Goal: Check status: Check status

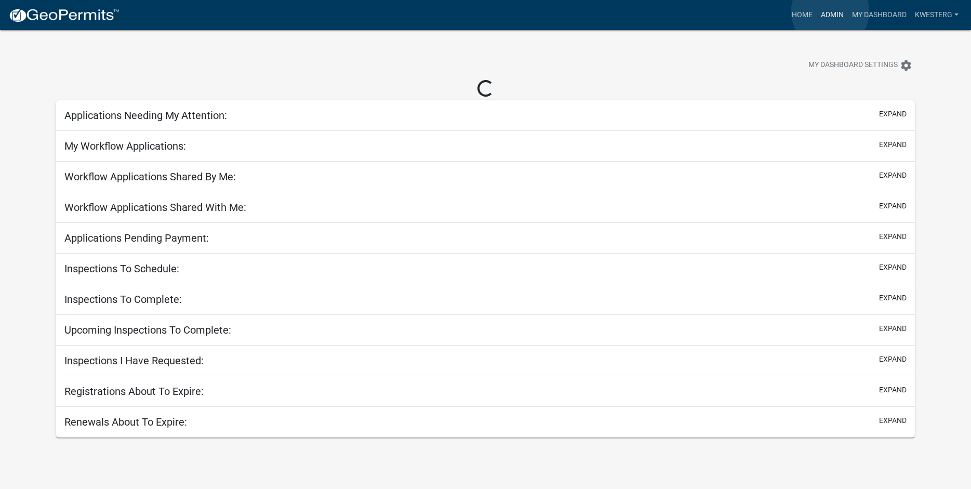
click at [831, 11] on link "Admin" at bounding box center [832, 15] width 31 height 20
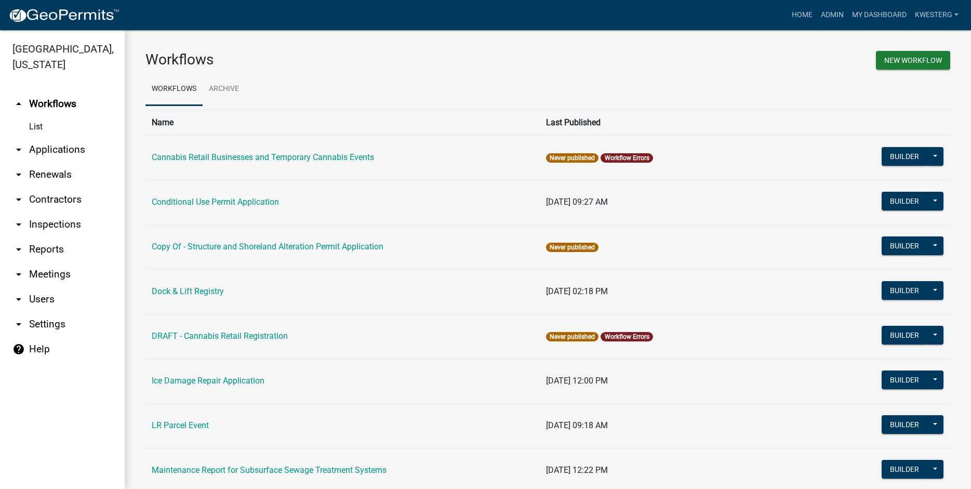
drag, startPoint x: 40, startPoint y: 151, endPoint x: 45, endPoint y: 149, distance: 5.4
click at [41, 151] on link "arrow_drop_down Applications" at bounding box center [62, 149] width 125 height 25
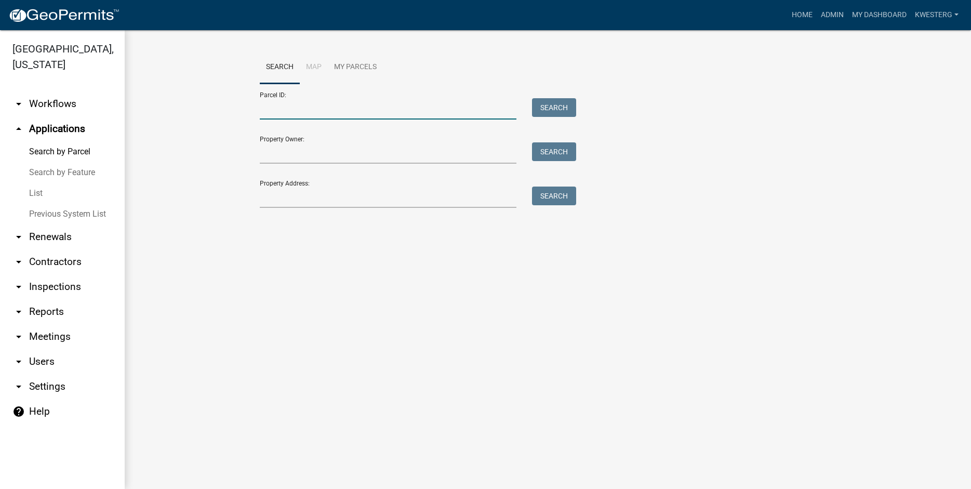
click at [289, 105] on input "Parcel ID:" at bounding box center [388, 108] width 257 height 21
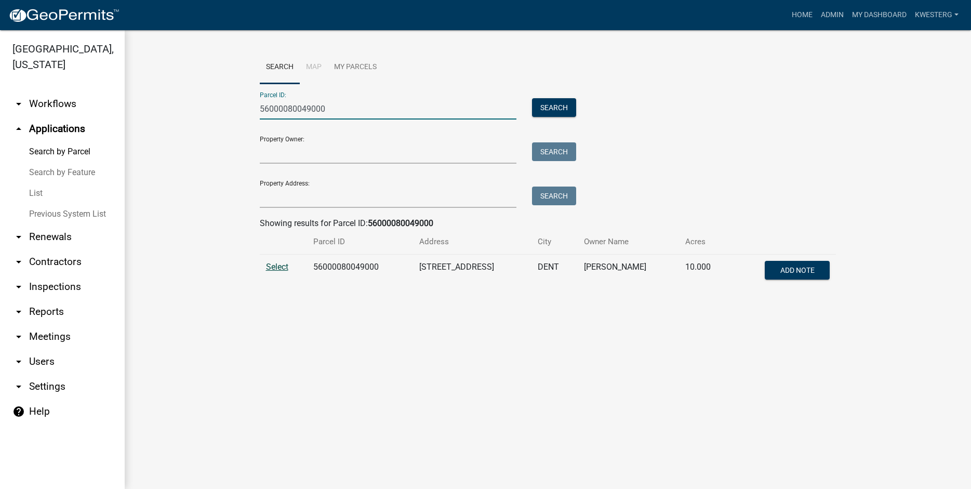
type input "56000080049000"
click at [273, 268] on span "Select" at bounding box center [277, 267] width 22 height 10
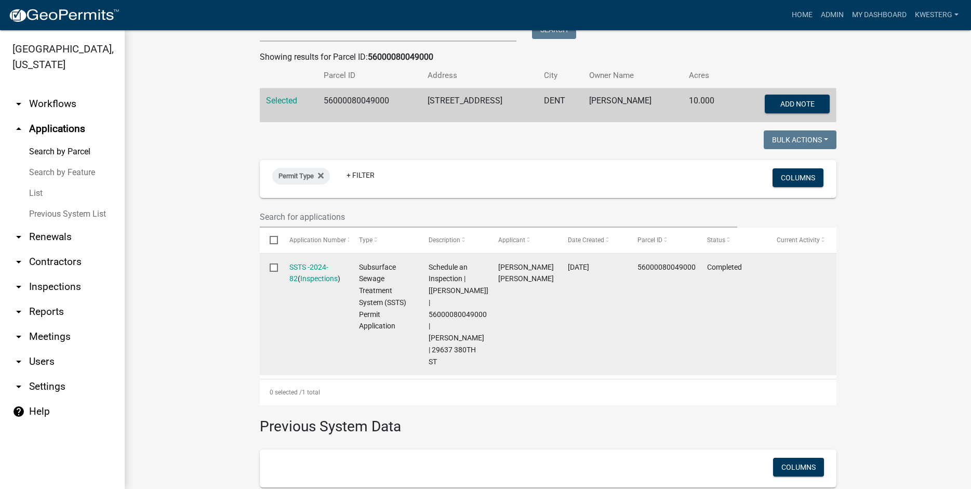
scroll to position [178, 0]
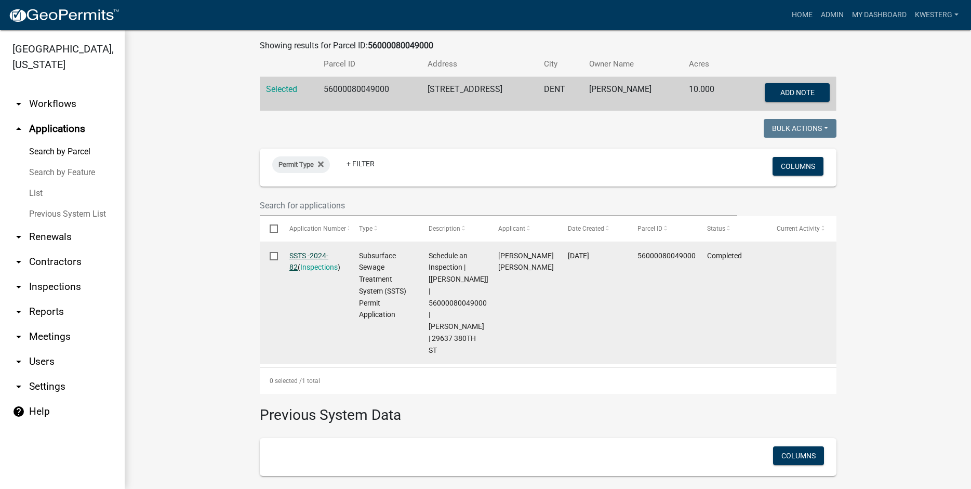
click at [306, 256] on link "SSTS -2024-82" at bounding box center [308, 262] width 39 height 20
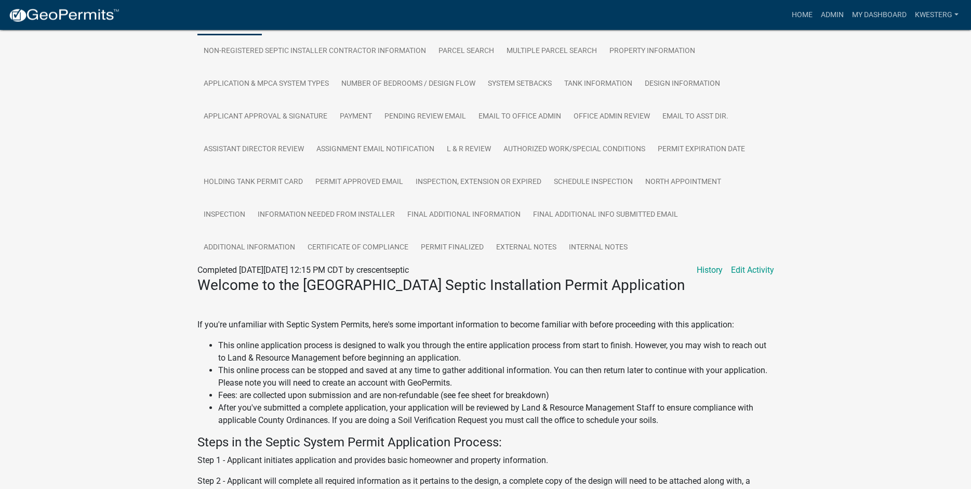
scroll to position [292, 0]
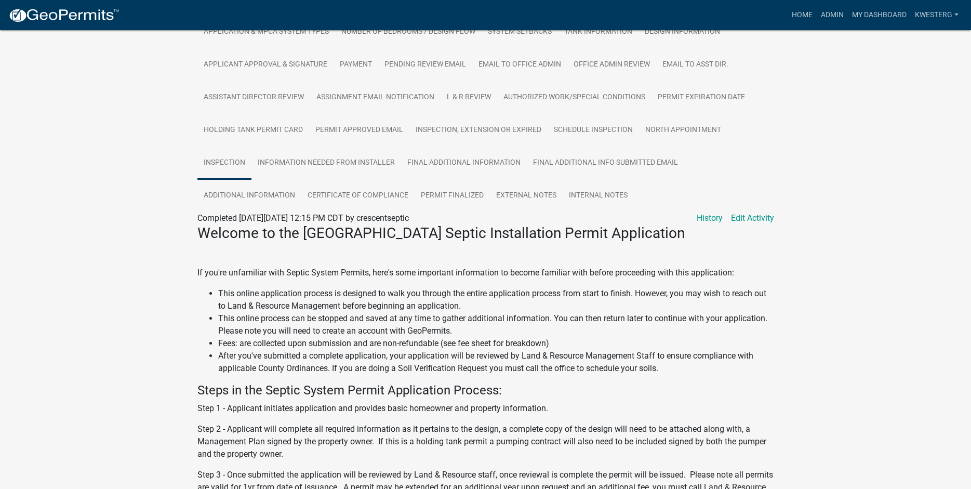
click at [231, 164] on link "Inspection" at bounding box center [224, 163] width 54 height 33
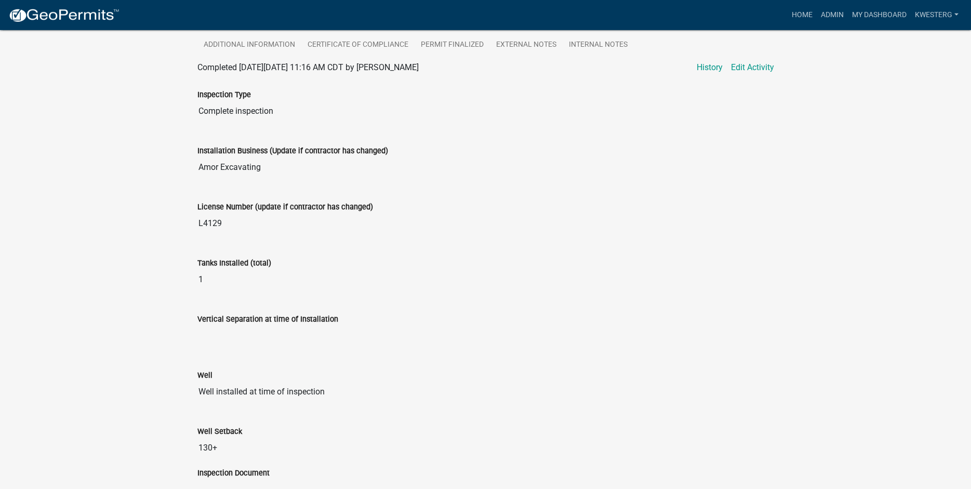
scroll to position [610, 0]
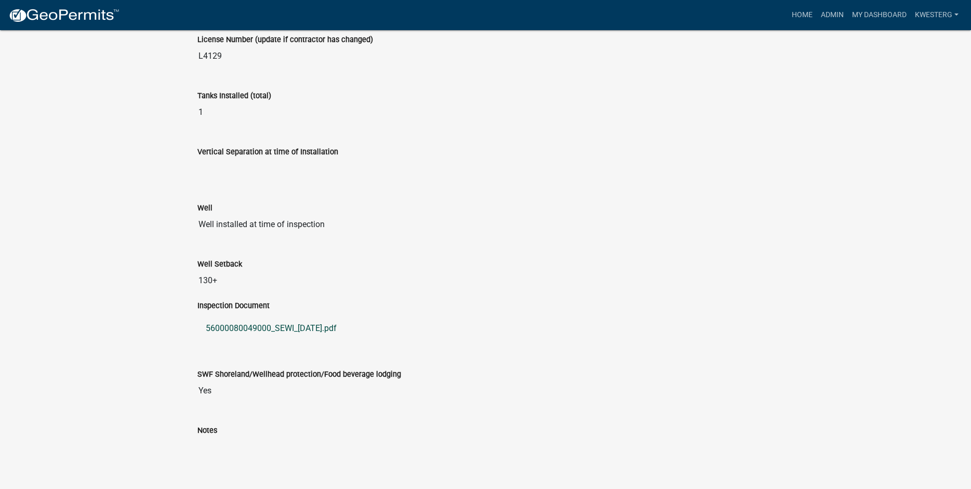
click at [257, 326] on link "56000080049000_SEWI_[DATE].pdf" at bounding box center [485, 328] width 577 height 25
